Goal: Task Accomplishment & Management: Manage account settings

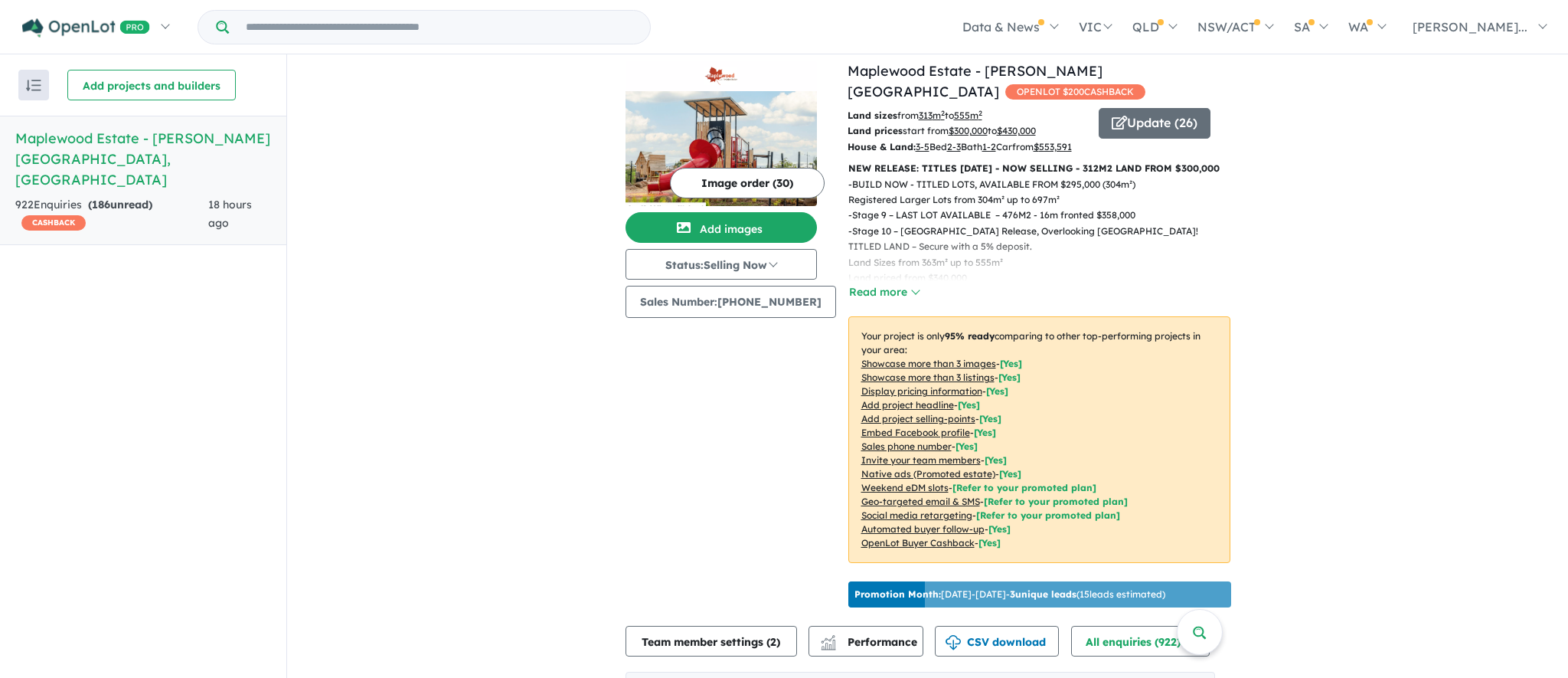
scroll to position [3, 0]
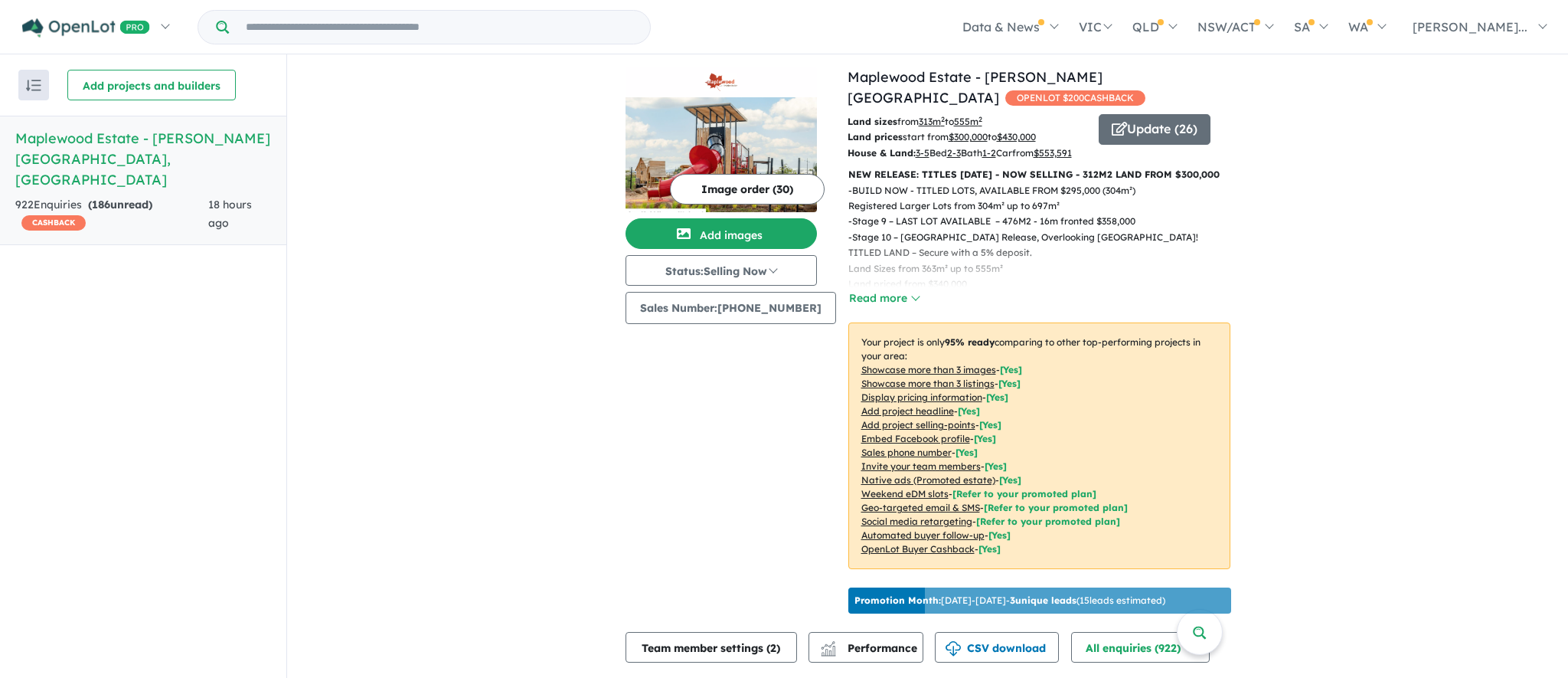
click at [101, 131] on h5 "Maplewood Estate - Melton South , VIC" at bounding box center [143, 159] width 256 height 62
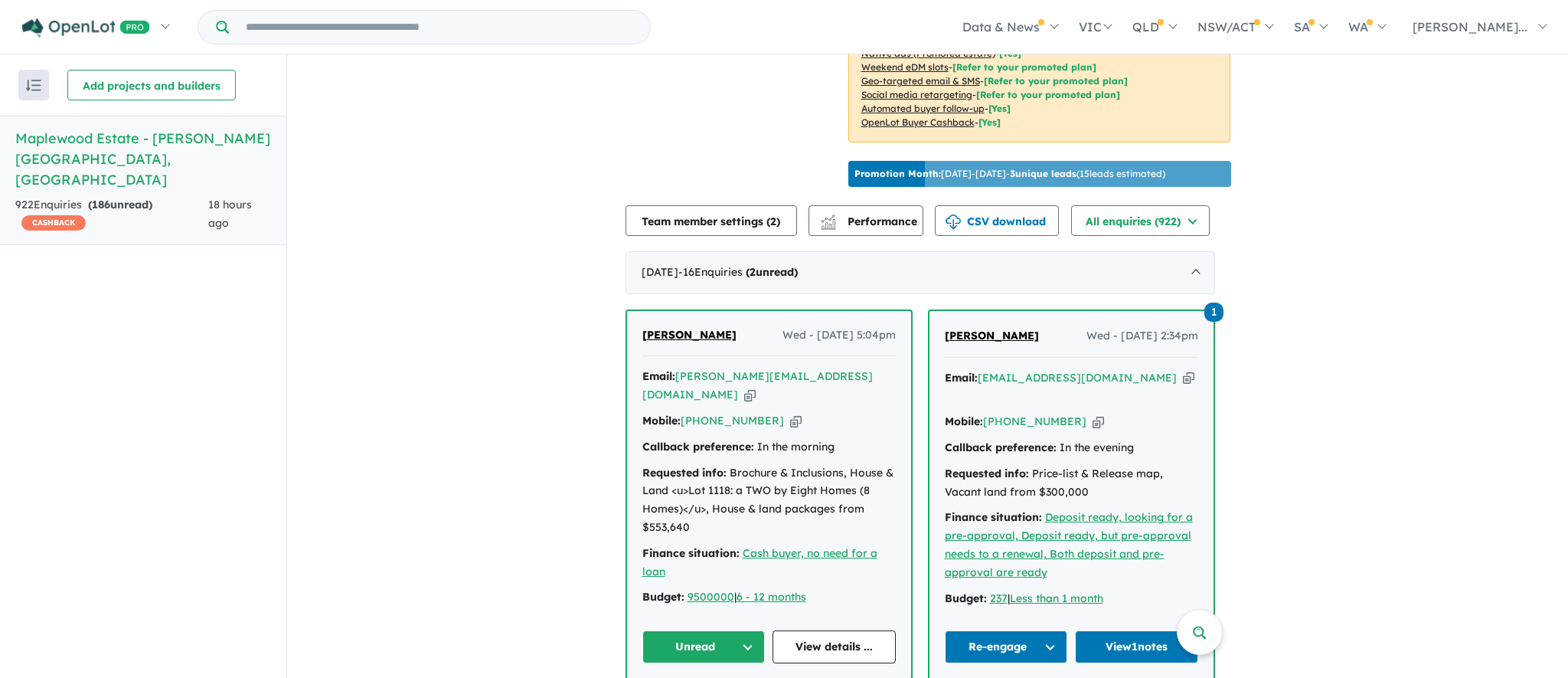
scroll to position [438, 0]
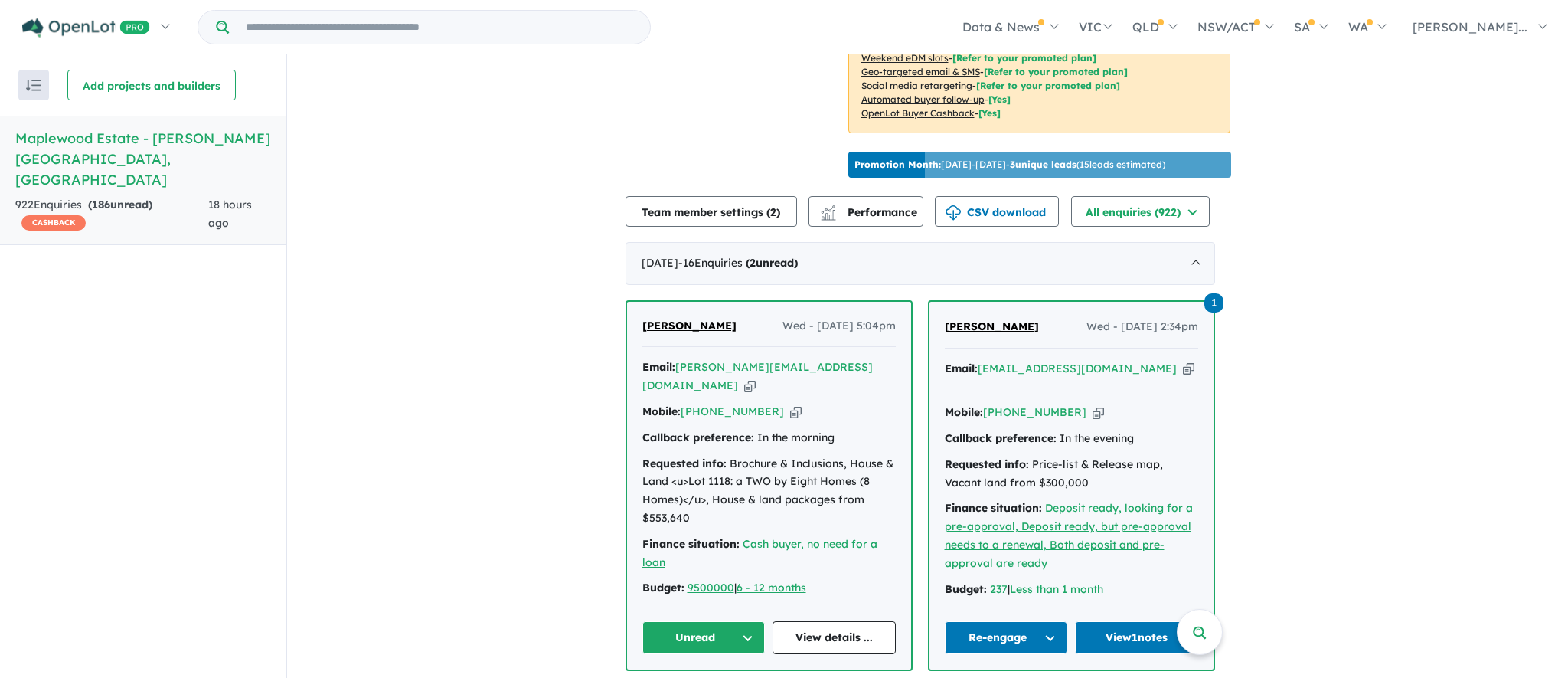
click at [712, 635] on button "Unread" at bounding box center [704, 637] width 123 height 33
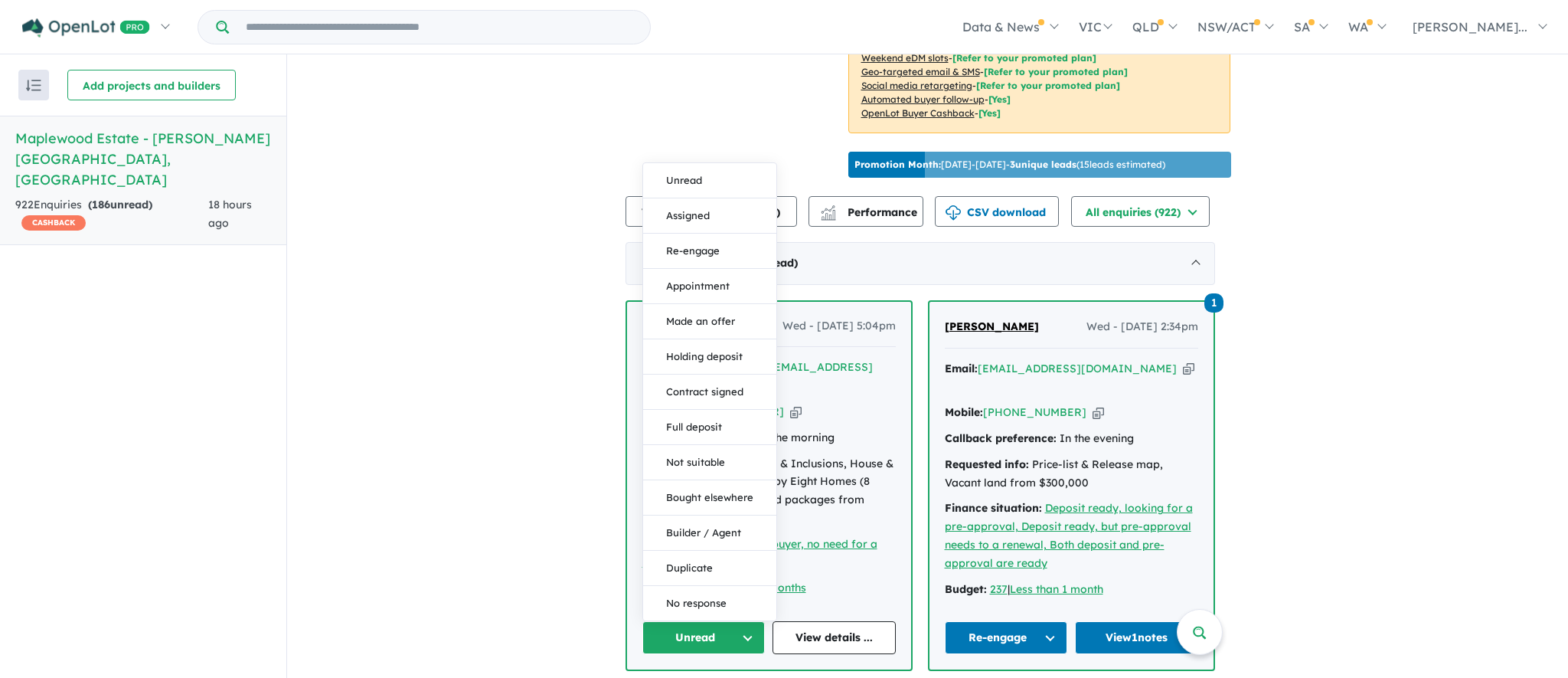
drag, startPoint x: 714, startPoint y: 252, endPoint x: 747, endPoint y: 355, distance: 108.2
click at [714, 252] on button "Re-engage" at bounding box center [710, 251] width 133 height 35
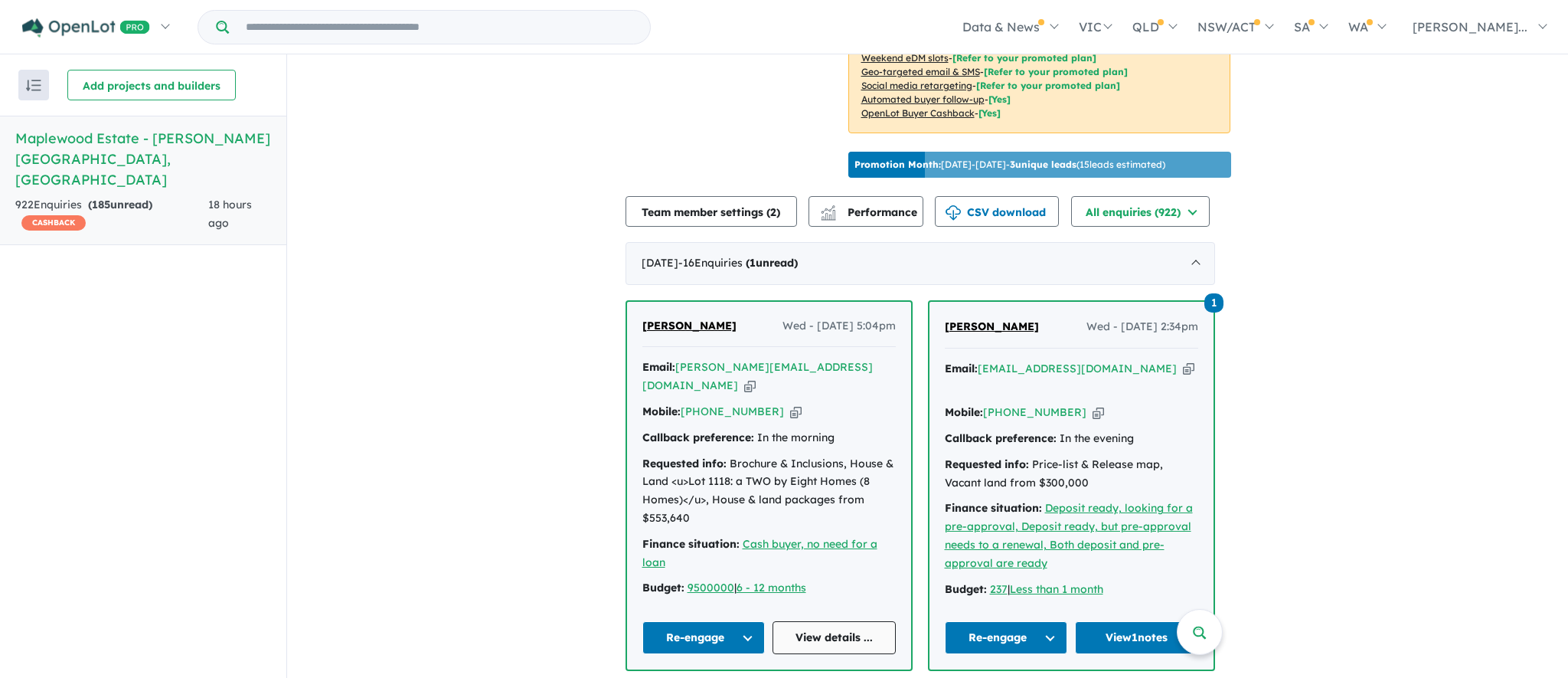
click at [822, 627] on link "View details ..." at bounding box center [834, 637] width 123 height 33
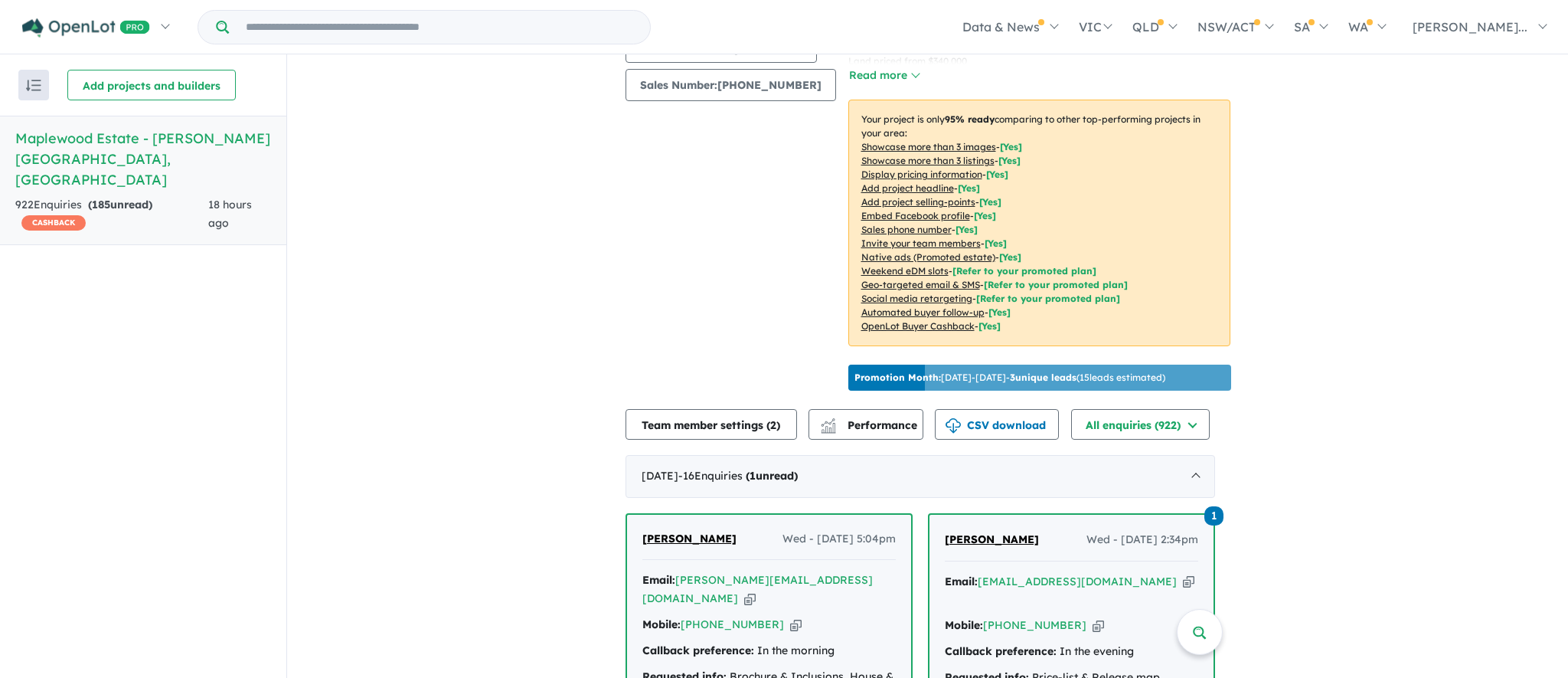
scroll to position [225, 0]
click at [1183, 591] on icon "button" at bounding box center [1188, 583] width 11 height 16
click at [1092, 629] on icon "button" at bounding box center [1098, 626] width 11 height 16
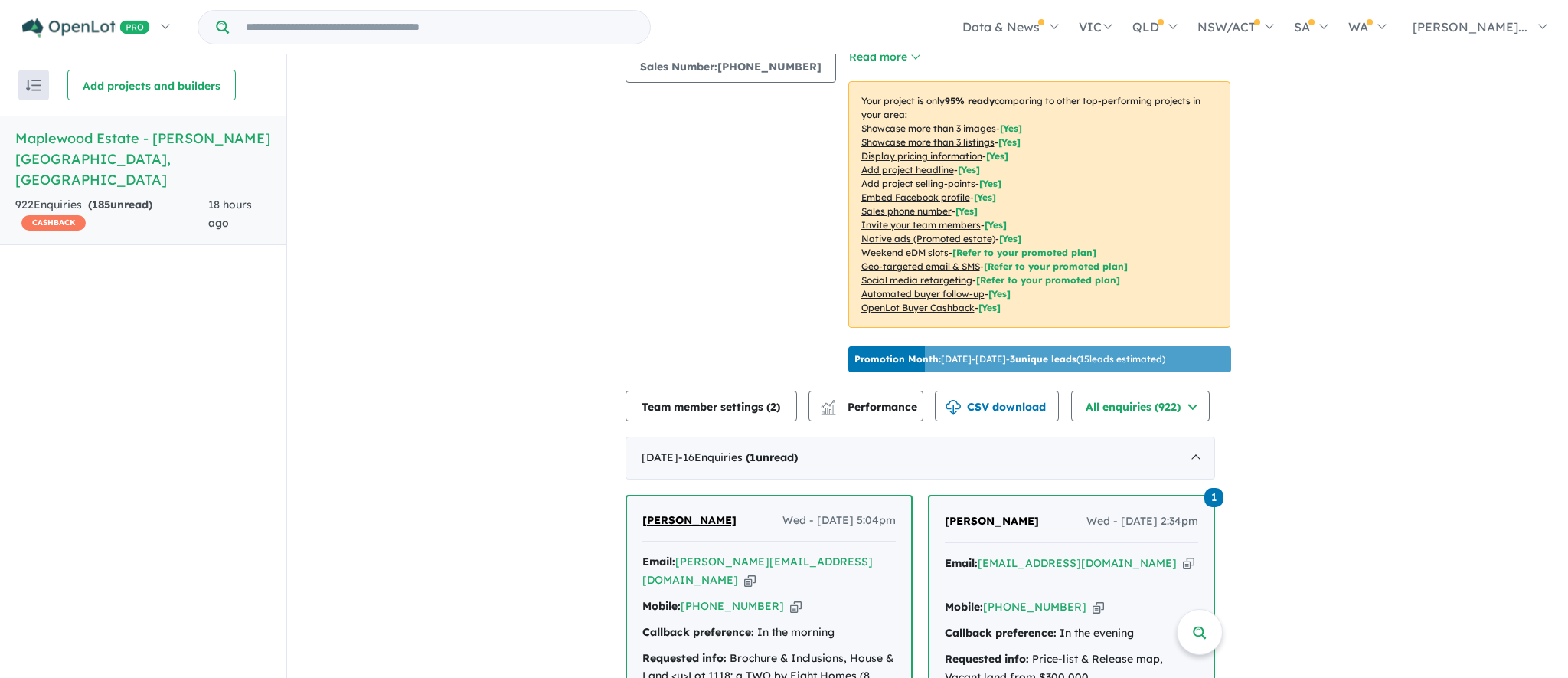
scroll to position [250, 0]
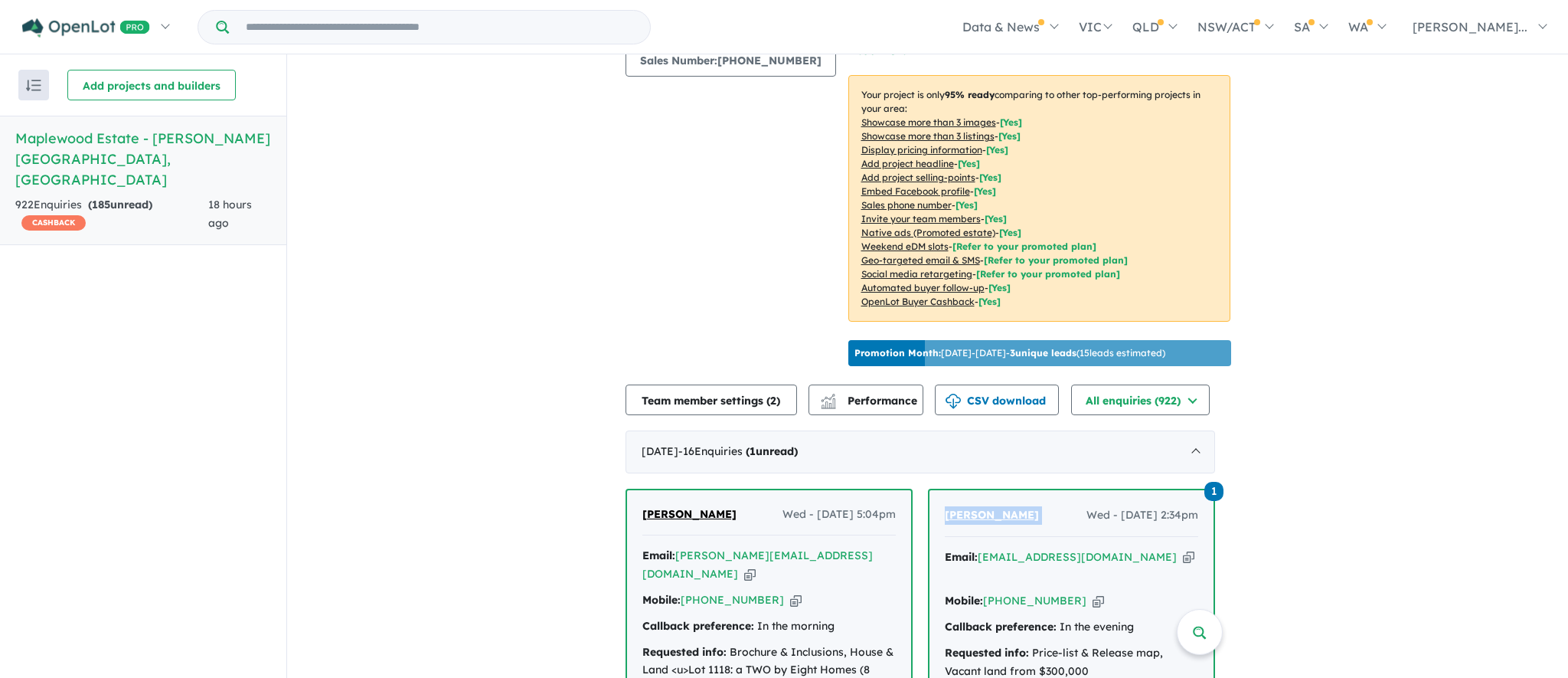
drag, startPoint x: 1014, startPoint y: 537, endPoint x: 947, endPoint y: 537, distance: 67.0
click at [947, 536] on div "Thilo Ettipola Wed - 27/08/2025, 2:34pm" at bounding box center [1072, 521] width 254 height 31
copy span "[PERSON_NAME]"
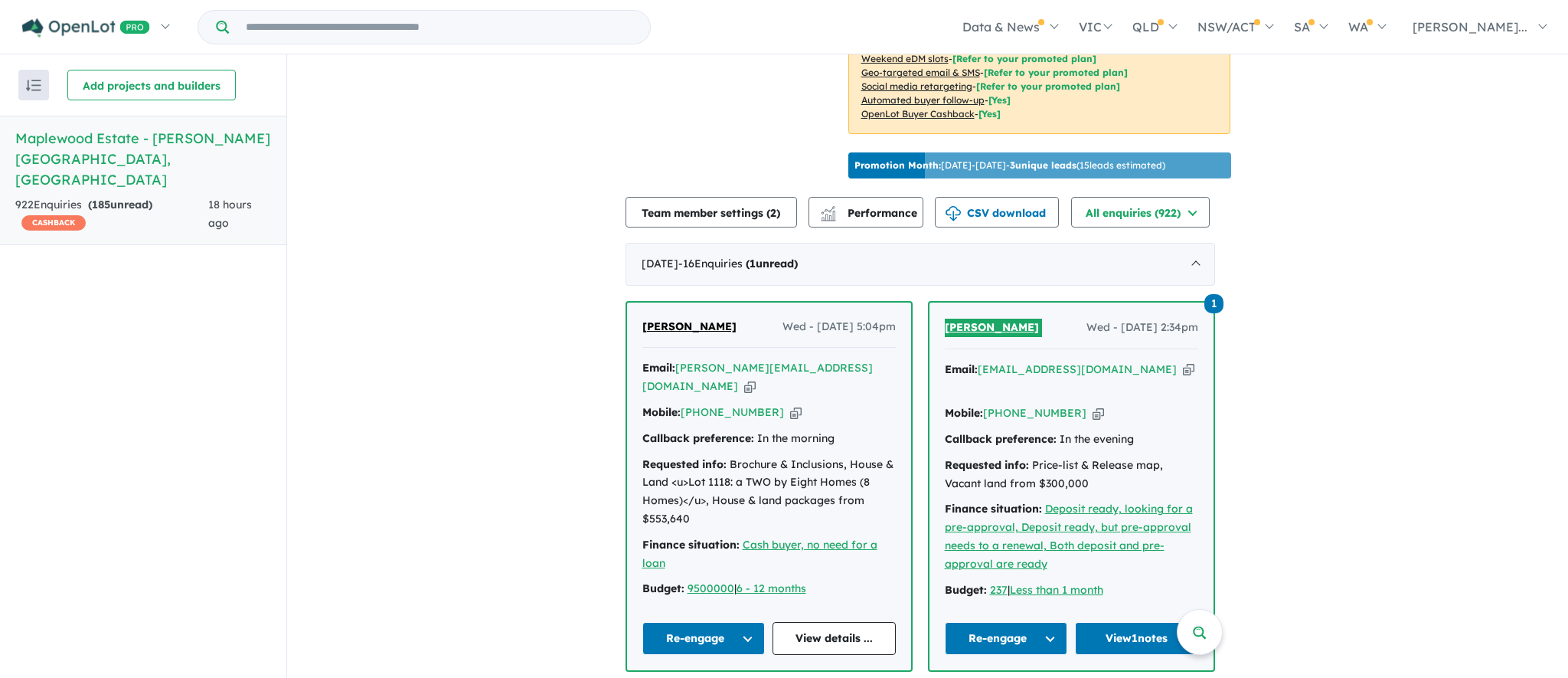
scroll to position [447, 0]
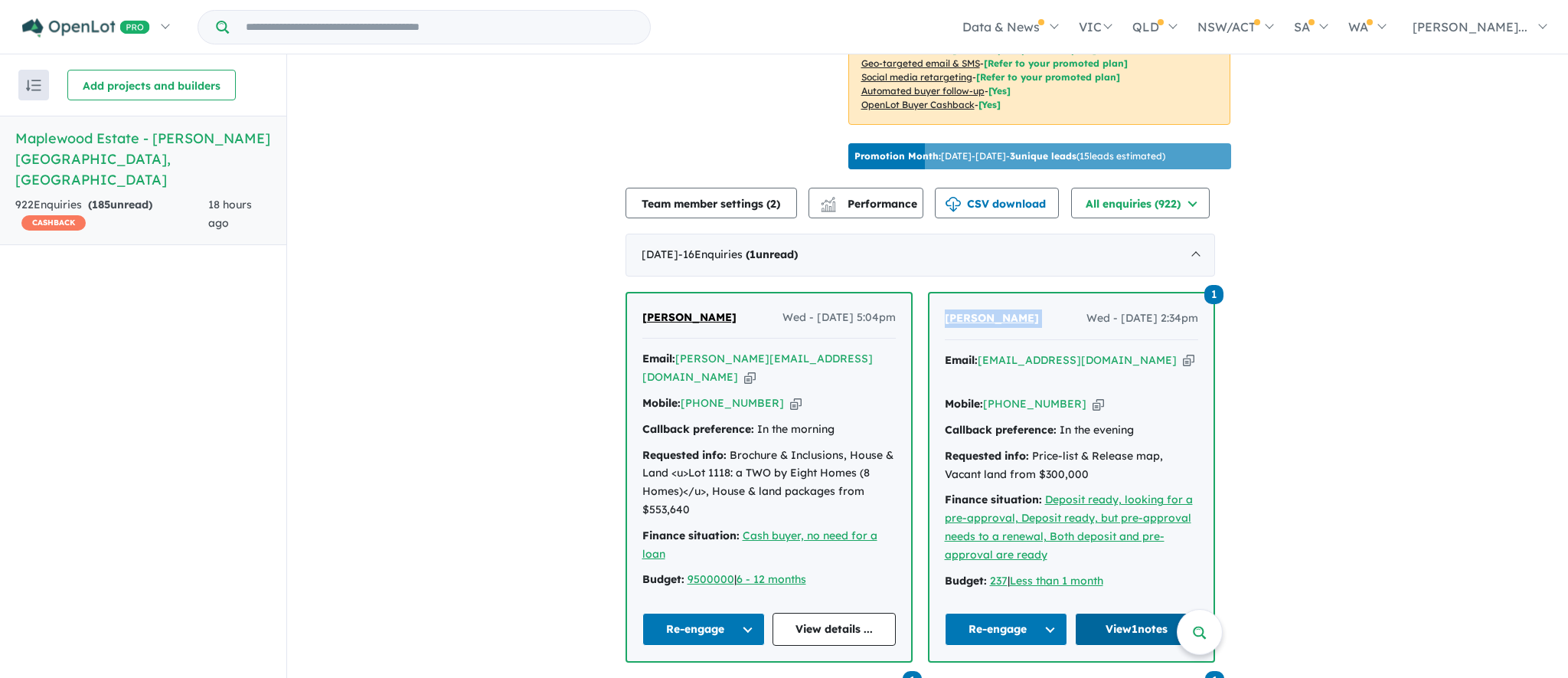
click at [1122, 628] on link "View 1 notes" at bounding box center [1137, 629] width 123 height 33
click at [0, 0] on div "Homepage My Dashboard (1) Buyer Demand Index Suburb/Council Report Sales Traini…" at bounding box center [784, 310] width 1568 height 623
click at [756, 381] on icon "button" at bounding box center [750, 377] width 11 height 16
copy span "[PERSON_NAME]"
click at [790, 404] on icon "button" at bounding box center [796, 403] width 11 height 16
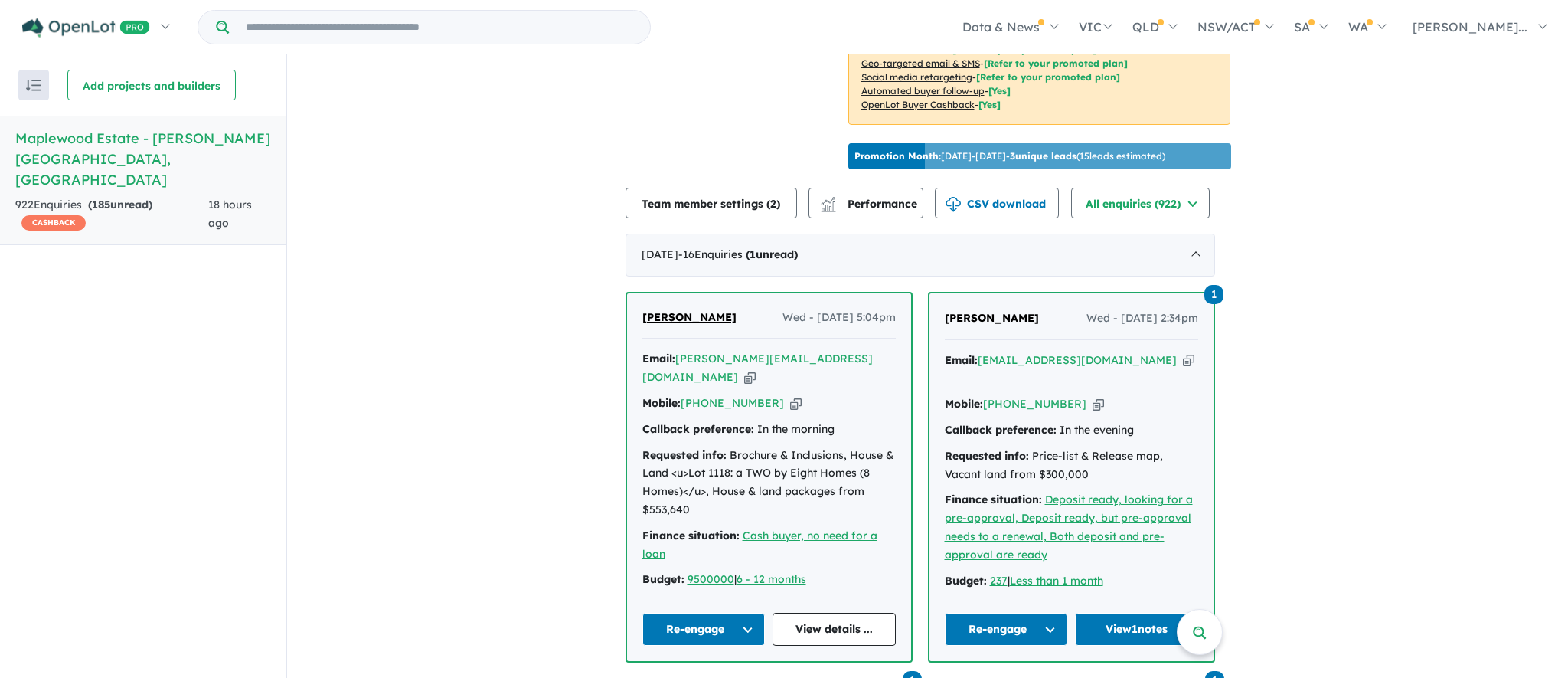
scroll to position [449, 0]
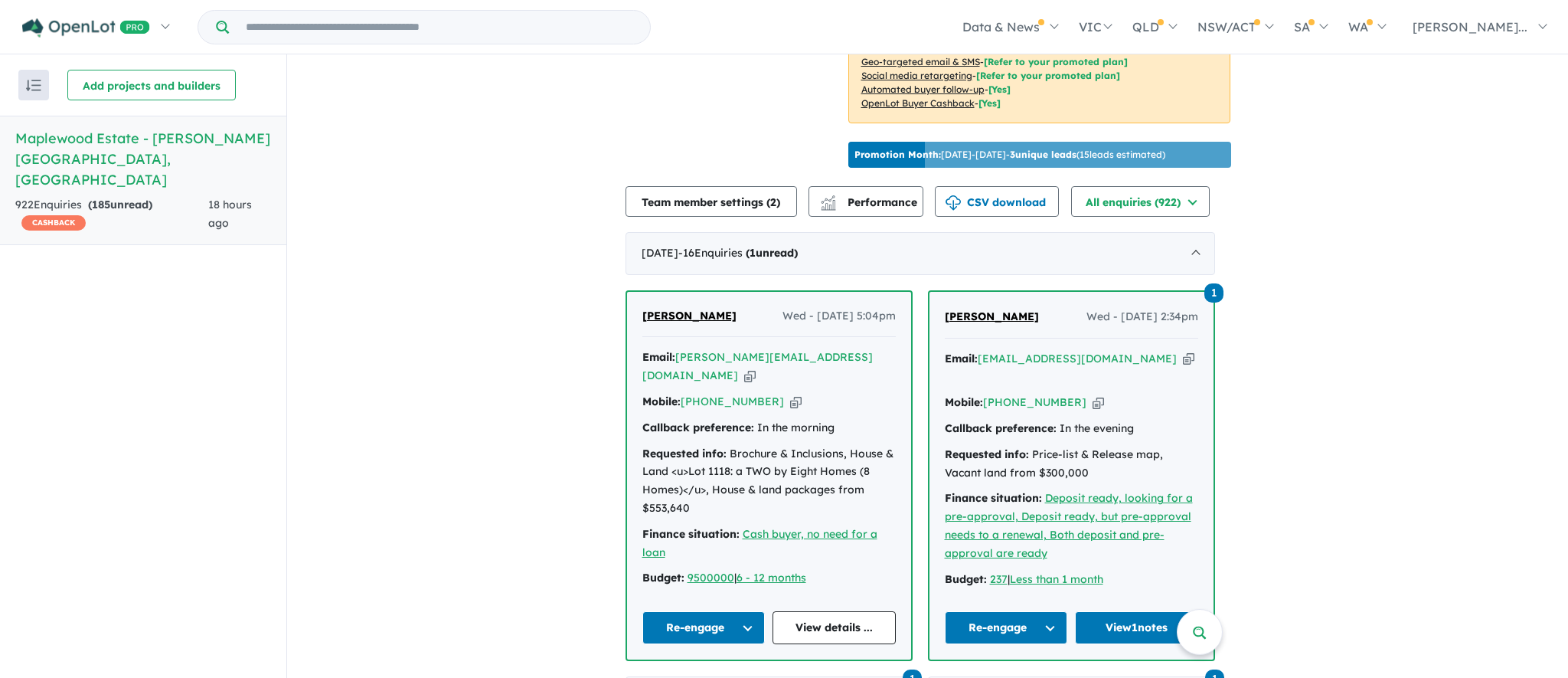
click at [733, 338] on div "Roneel Krishna Wed - 27/08/2025, 5:04pm" at bounding box center [770, 322] width 254 height 31
drag, startPoint x: 729, startPoint y: 337, endPoint x: 644, endPoint y: 334, distance: 85.1
click at [644, 334] on div "Roneel Krishna Wed - 27/08/2025, 5:04pm Email: roneel.krishna@yahoo.com Copied!…" at bounding box center [769, 477] width 284 height 368
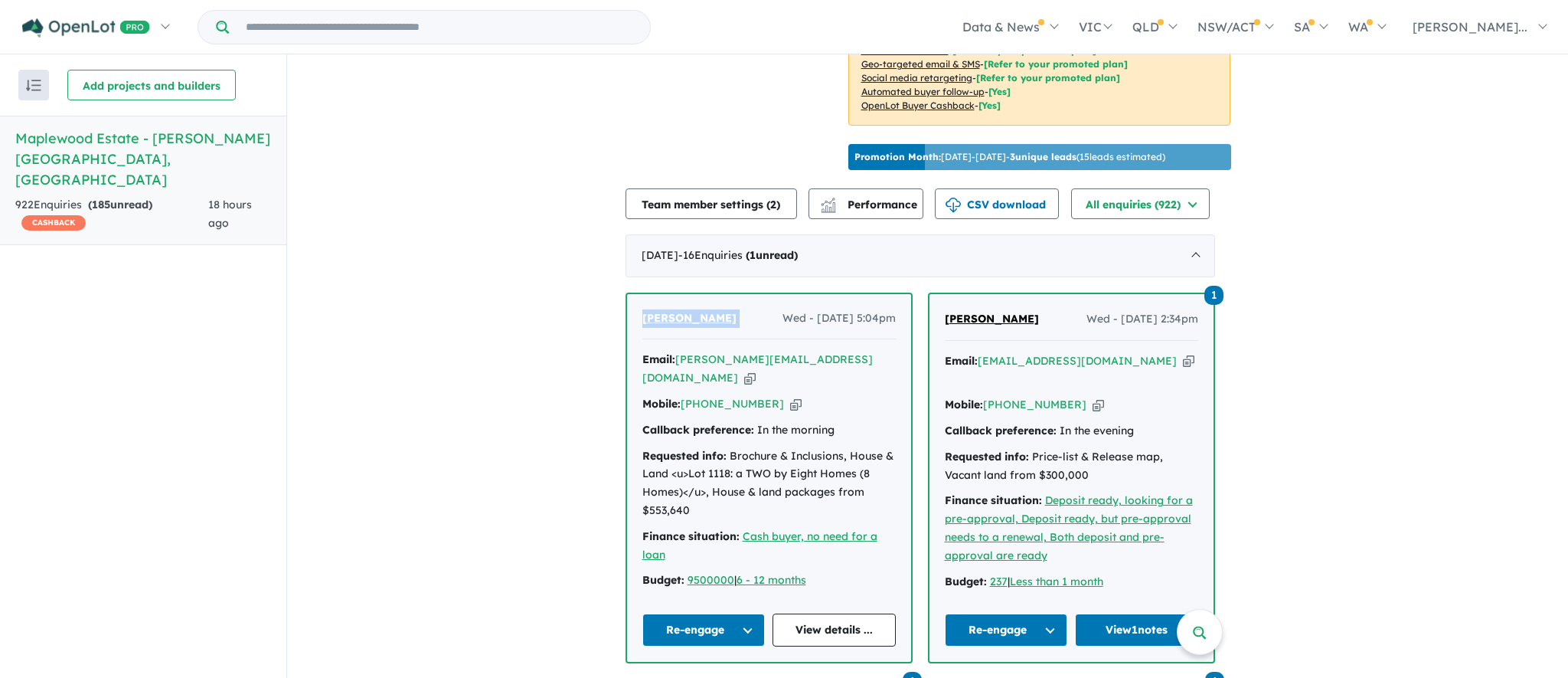
drag, startPoint x: 727, startPoint y: 339, endPoint x: 644, endPoint y: 339, distance: 83.0
click at [644, 339] on div "Roneel Krishna Wed - 27/08/2025, 5:04pm" at bounding box center [770, 325] width 254 height 31
copy span "Roneel Krishna"
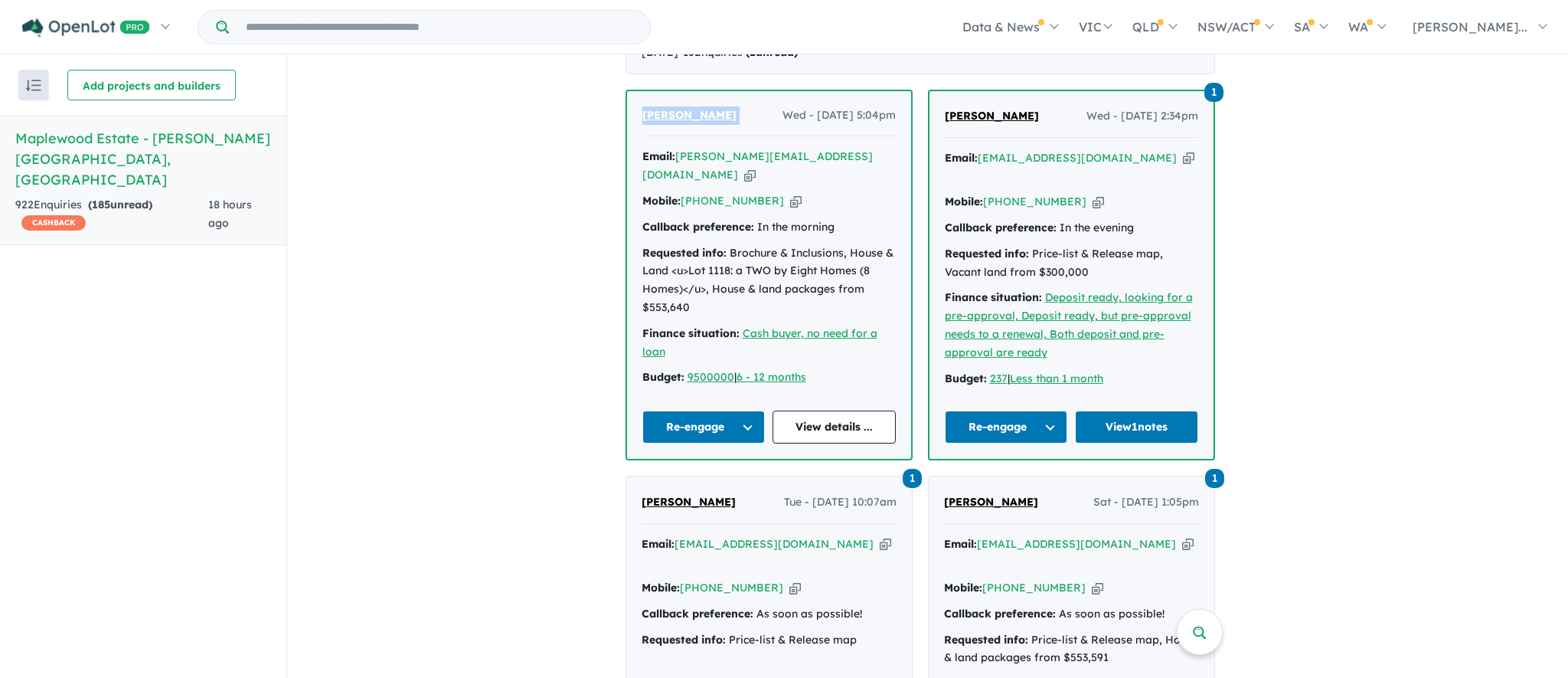
scroll to position [652, 0]
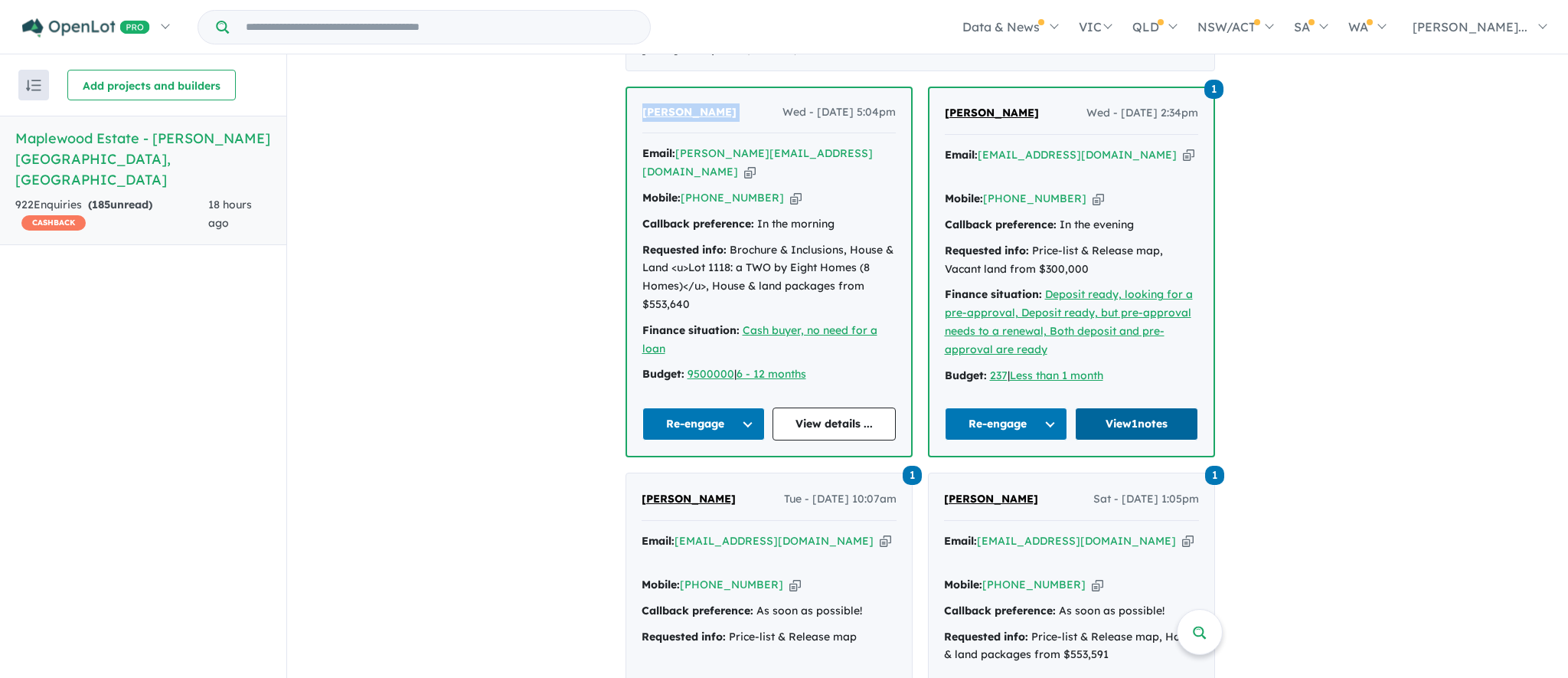
click at [1147, 413] on link "View 1 notes" at bounding box center [1137, 423] width 123 height 33
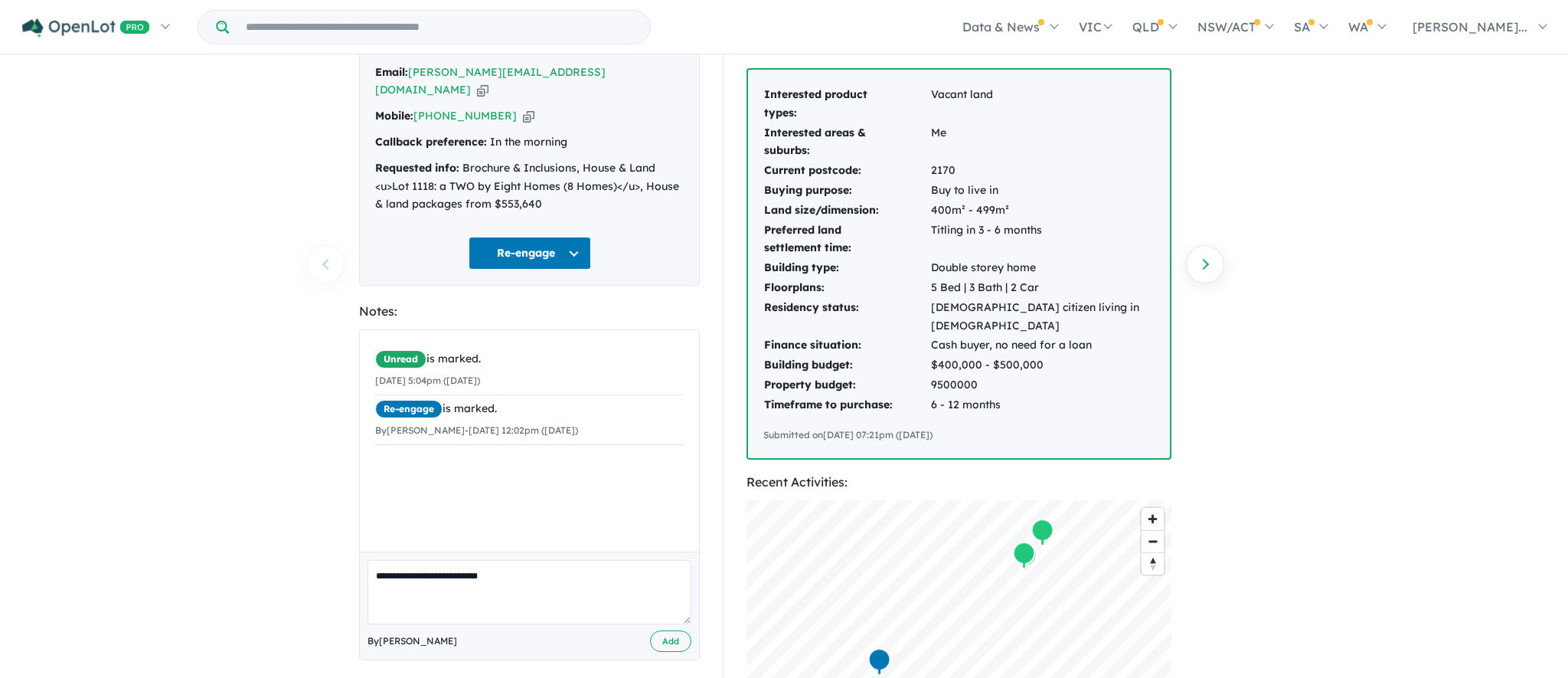
scroll to position [141, 0]
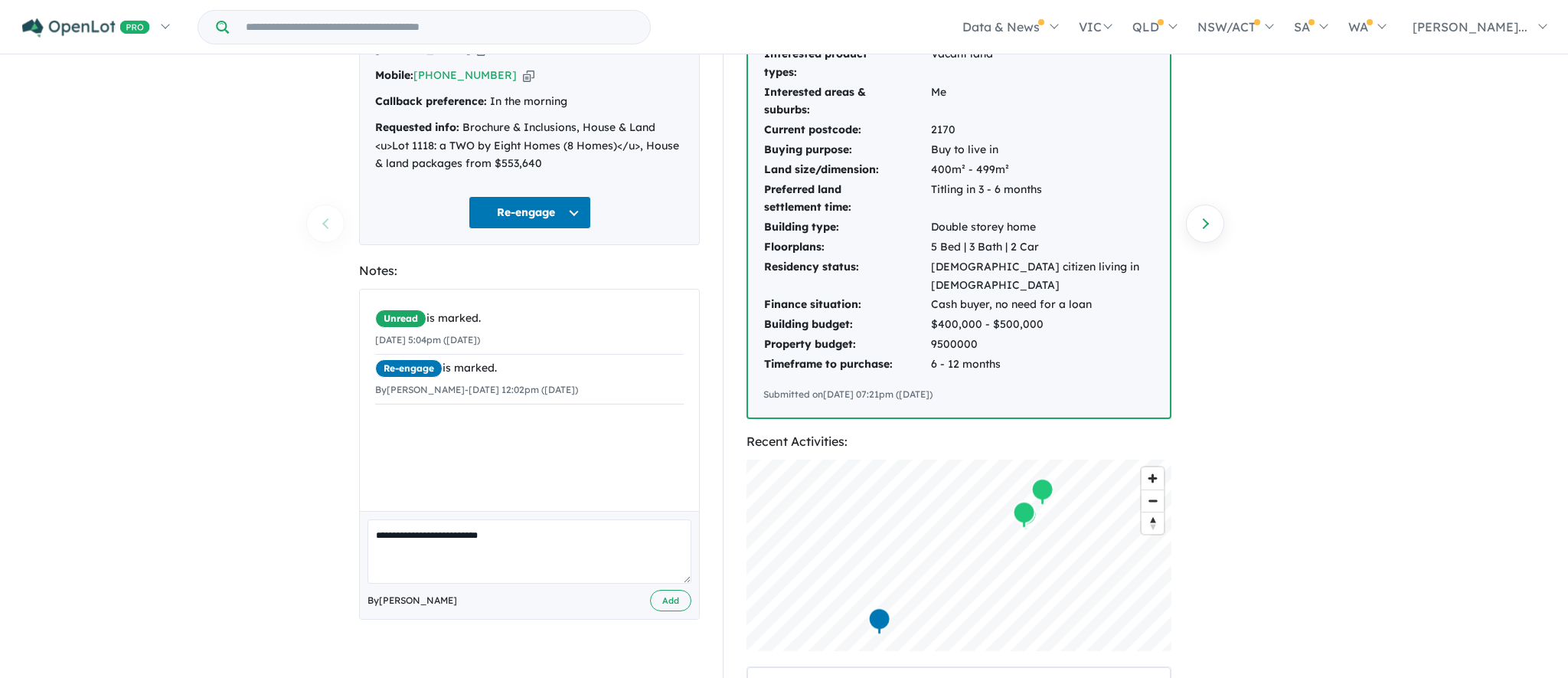
type textarea "**********"
click at [687, 589] on button "Add" at bounding box center [671, 601] width 41 height 22
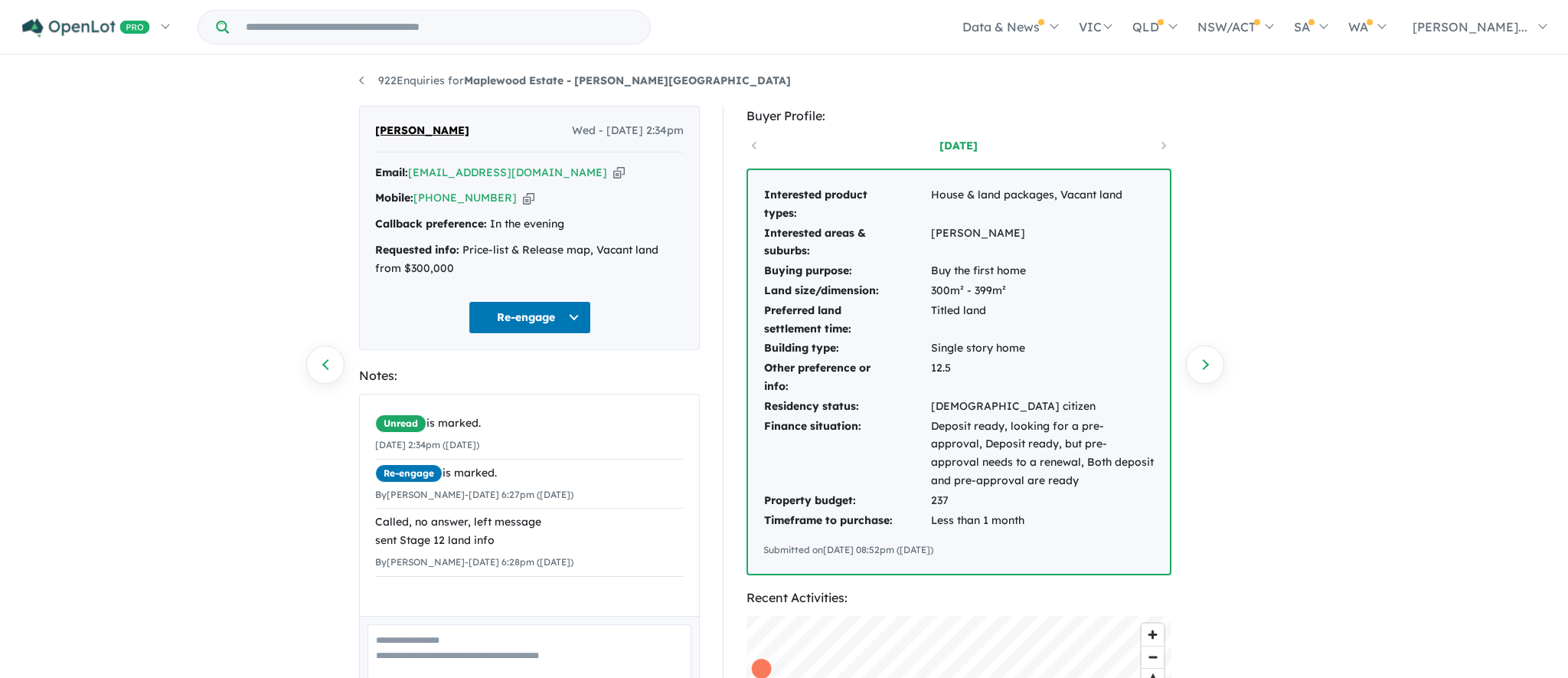
drag, startPoint x: 0, startPoint y: 0, endPoint x: 374, endPoint y: 516, distance: 637.3
click at [374, 516] on div "Unread is marked. 27/08/2025 2:34pm (Wednesday) Re-engage is marked. By Jacquel…" at bounding box center [530, 493] width 340 height 198
click at [391, 515] on div "Called, no answer, left message sent Stage 12 land info" at bounding box center [529, 531] width 309 height 36
click at [373, 518] on div "Unread is marked. 27/08/2025 2:34pm (Wednesday) Re-engage is marked. By Jacquel…" at bounding box center [530, 493] width 340 height 198
copy div "Called, no answer, left message sent Stage 12 land info"
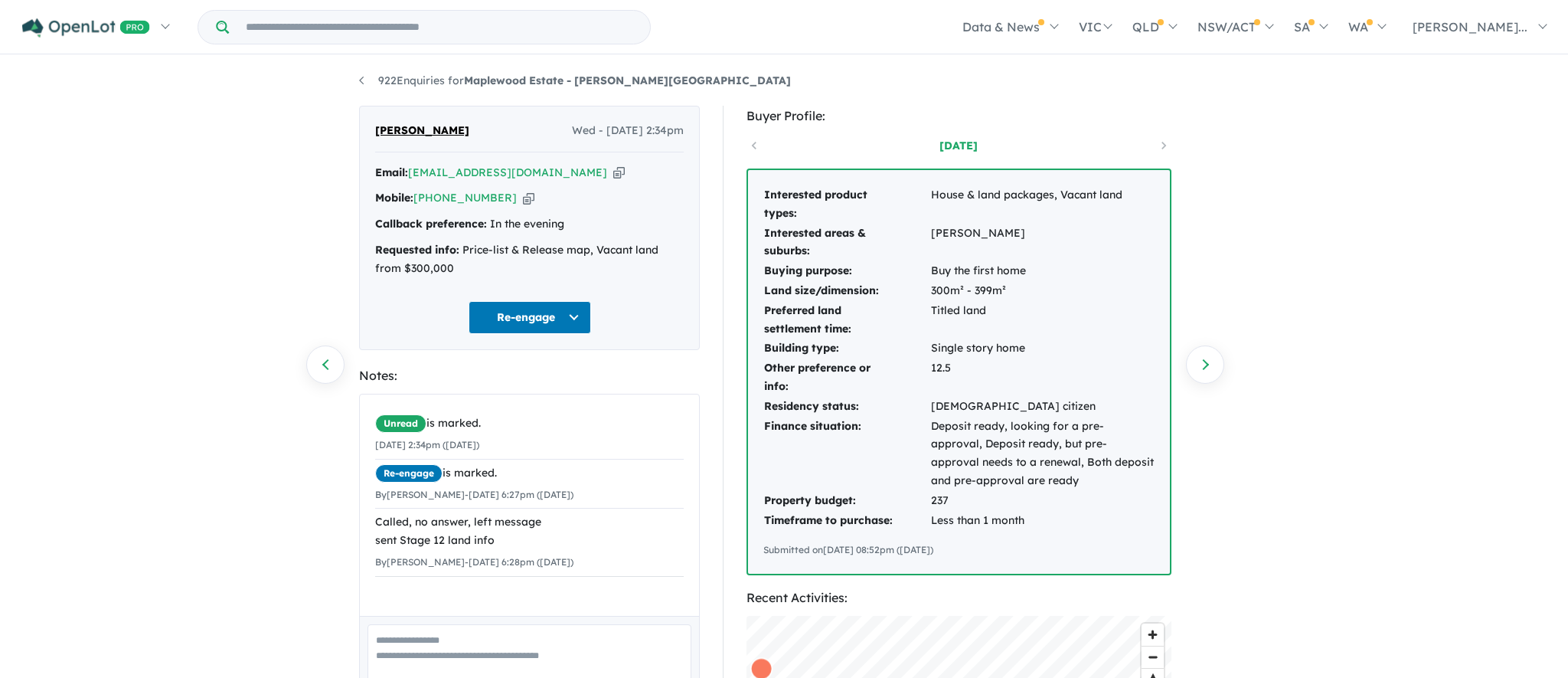
click at [462, 643] on textarea at bounding box center [529, 656] width 324 height 63
click at [440, 630] on textarea "**********" at bounding box center [529, 656] width 324 height 63
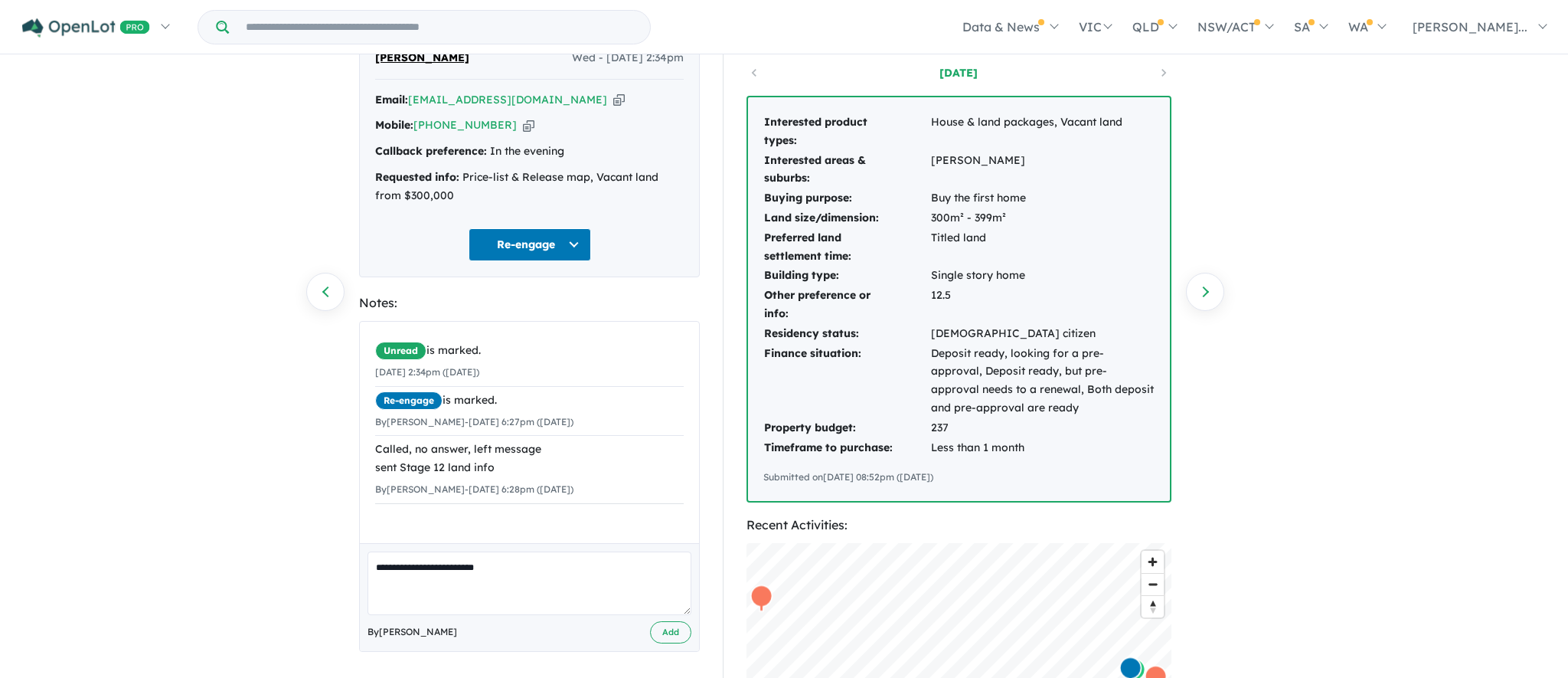
scroll to position [93, 0]
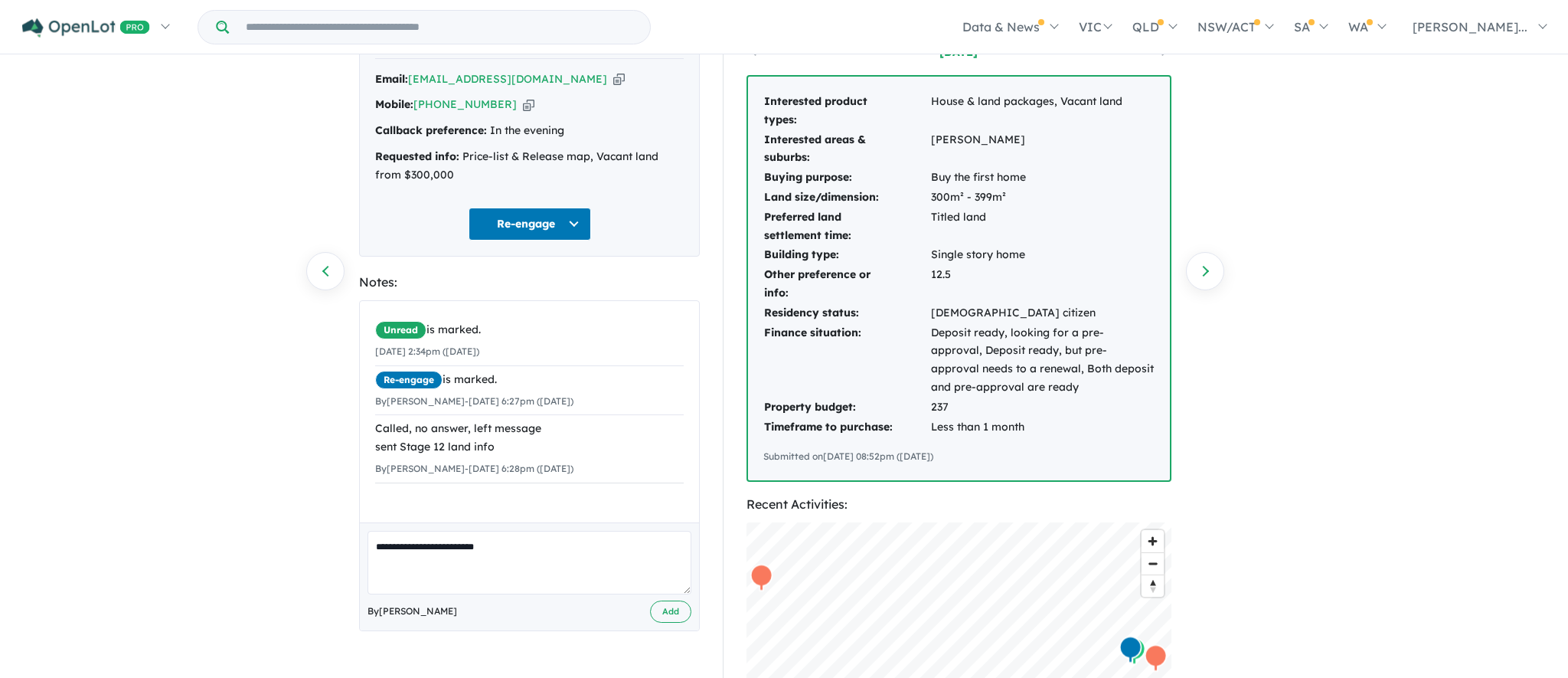
type textarea "**********"
click at [659, 616] on button "Add" at bounding box center [671, 612] width 41 height 22
